Goal: Task Accomplishment & Management: Manage account settings

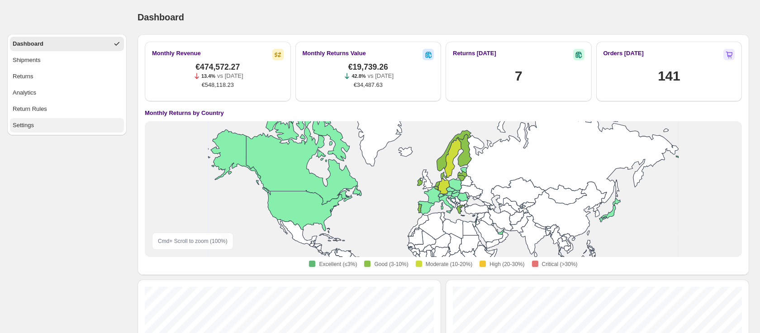
click at [27, 128] on div "Settings" at bounding box center [23, 125] width 21 height 9
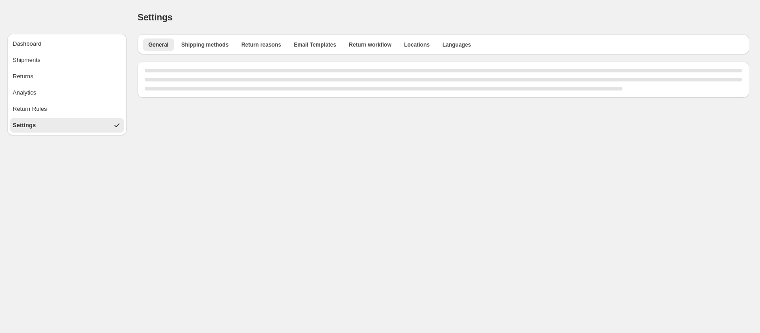
select select "**"
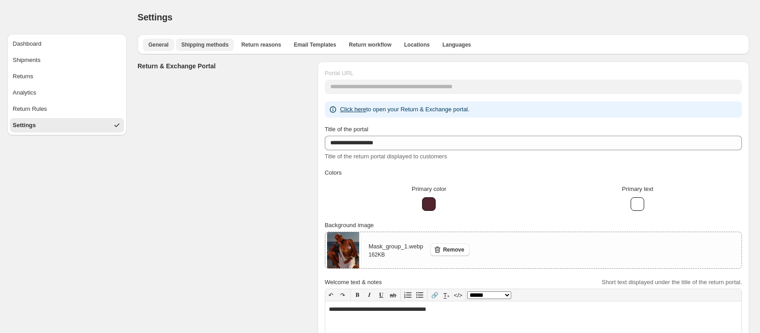
click at [193, 46] on span "Shipping methods" at bounding box center [204, 44] width 47 height 7
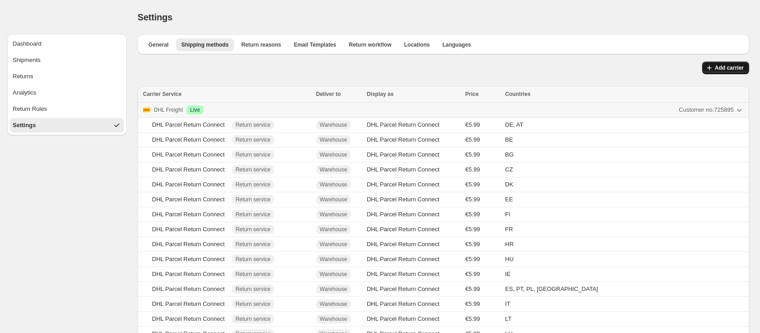
click at [728, 65] on span "Add carrier" at bounding box center [729, 67] width 29 height 7
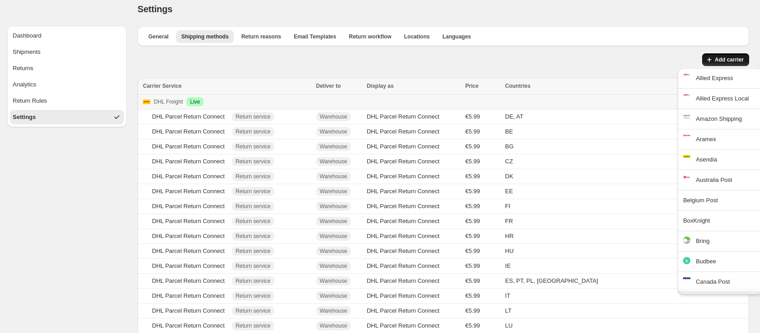
scroll to position [9, 0]
click at [702, 261] on div "Budbee" at bounding box center [726, 260] width 61 height 9
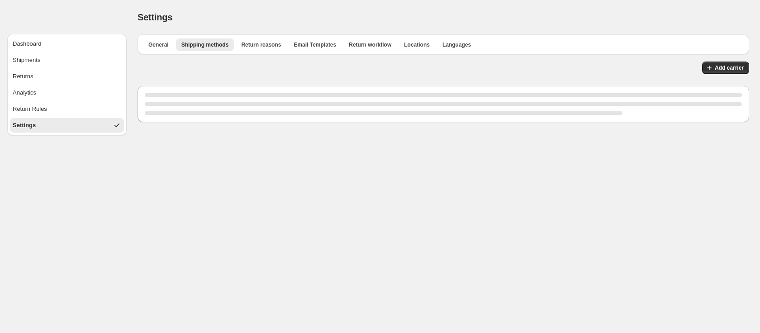
scroll to position [0, 0]
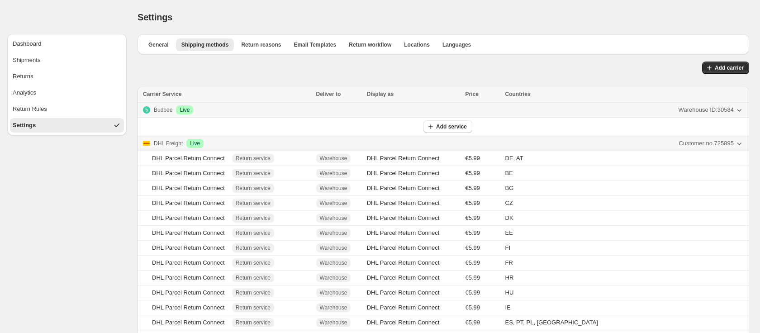
click at [738, 110] on icon "button" at bounding box center [739, 110] width 5 height 3
drag, startPoint x: 468, startPoint y: 112, endPoint x: 469, endPoint y: 117, distance: 5.6
click at [468, 112] on div "Budbee Success Live Warehouse ID: 30584" at bounding box center [443, 109] width 601 height 9
click at [160, 110] on p "Budbee" at bounding box center [163, 109] width 19 height 9
click at [187, 109] on span "Live" at bounding box center [185, 109] width 10 height 7
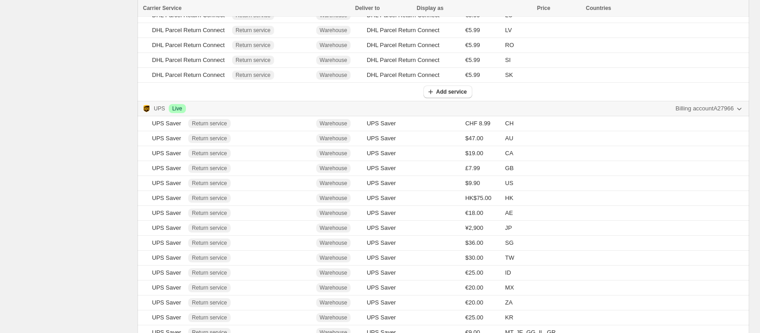
scroll to position [474, 0]
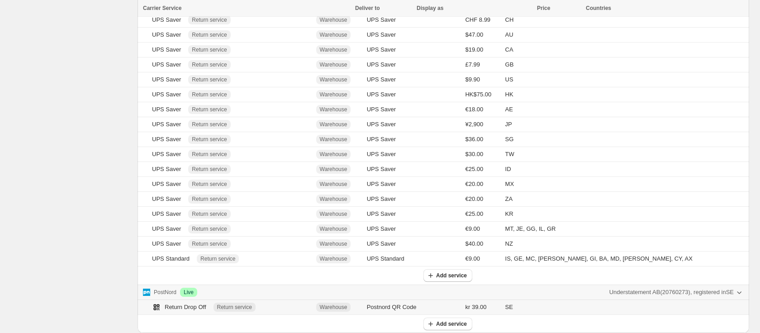
click at [184, 305] on div "Return Drop Off" at bounding box center [179, 307] width 54 height 9
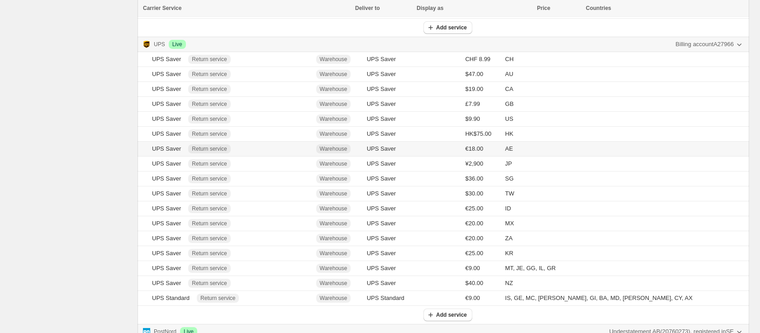
scroll to position [0, 0]
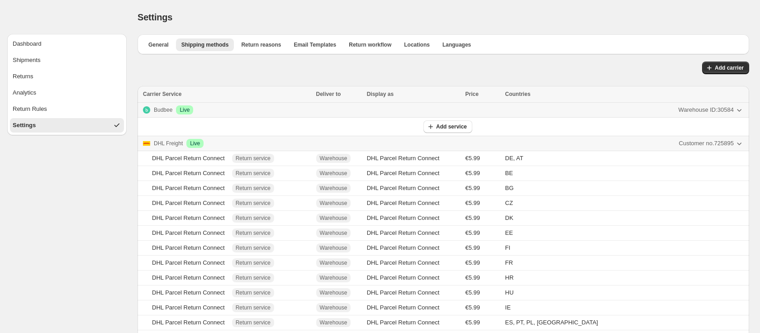
click at [159, 109] on p "Budbee" at bounding box center [163, 109] width 19 height 9
click at [452, 128] on span "Add service" at bounding box center [451, 126] width 31 height 7
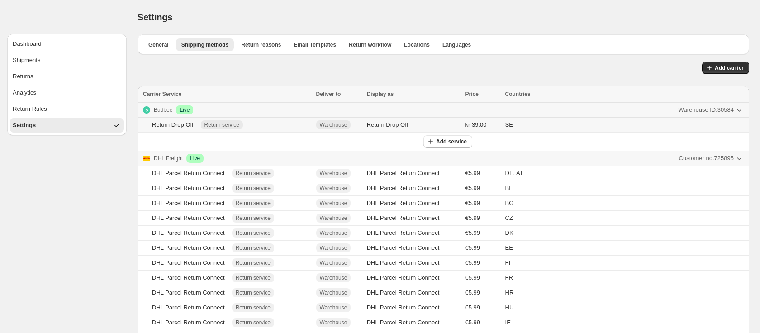
click at [180, 123] on div "Return Drop Off" at bounding box center [173, 124] width 42 height 9
type input "*****"
select select "***"
select select "*********"
click at [436, 126] on div "Return Drop Off" at bounding box center [413, 124] width 93 height 9
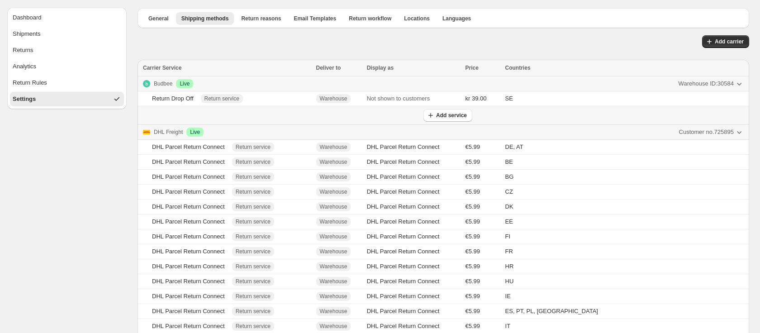
scroll to position [25, 0]
